Goal: Check status: Check status

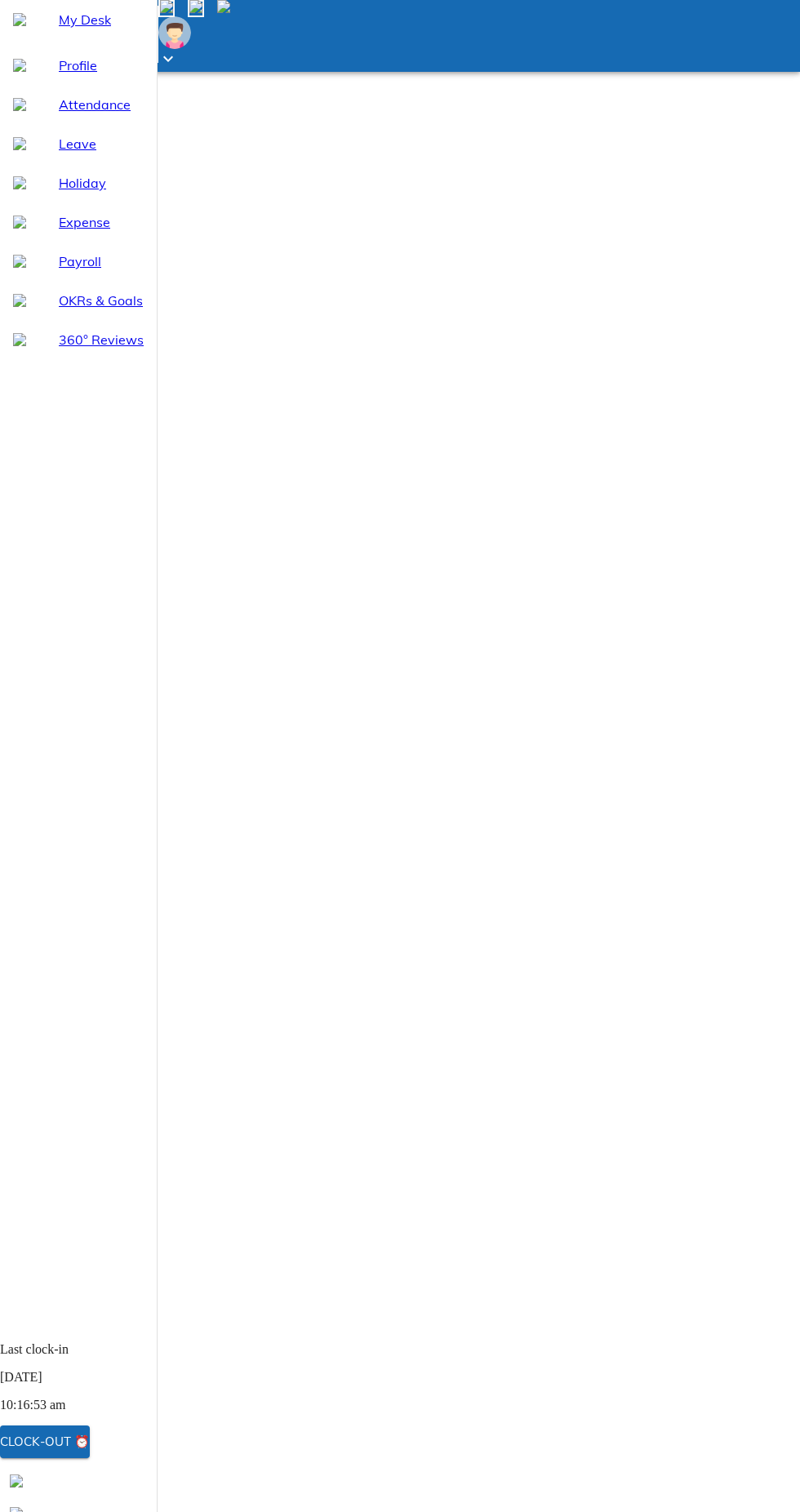
click at [89, 1446] on div "Clock-out ⏰" at bounding box center [45, 1442] width 89 height 21
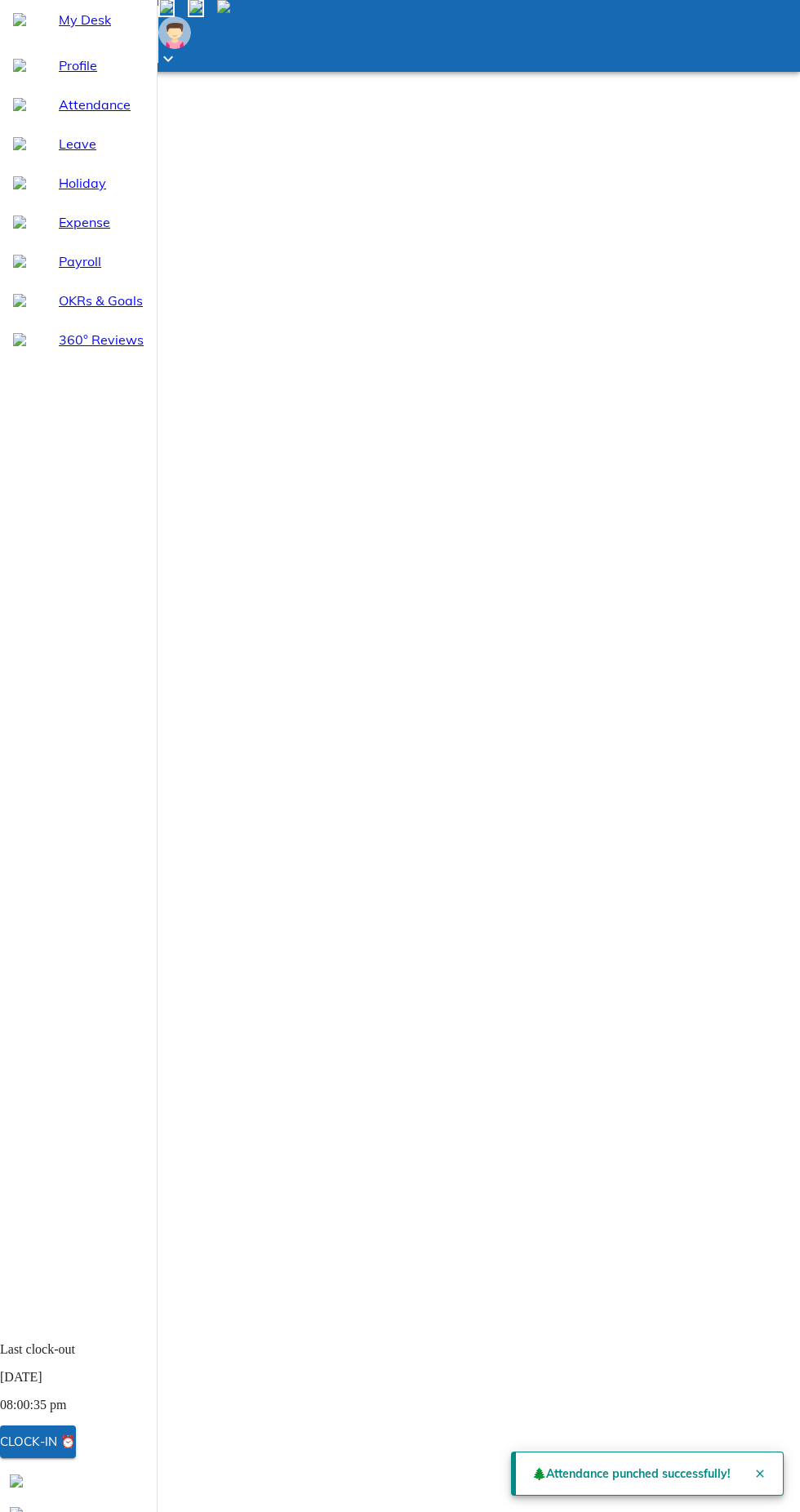
click at [99, 114] on span "Attendance" at bounding box center [100, 104] width 85 height 19
select select "9"
